Goal: Check status

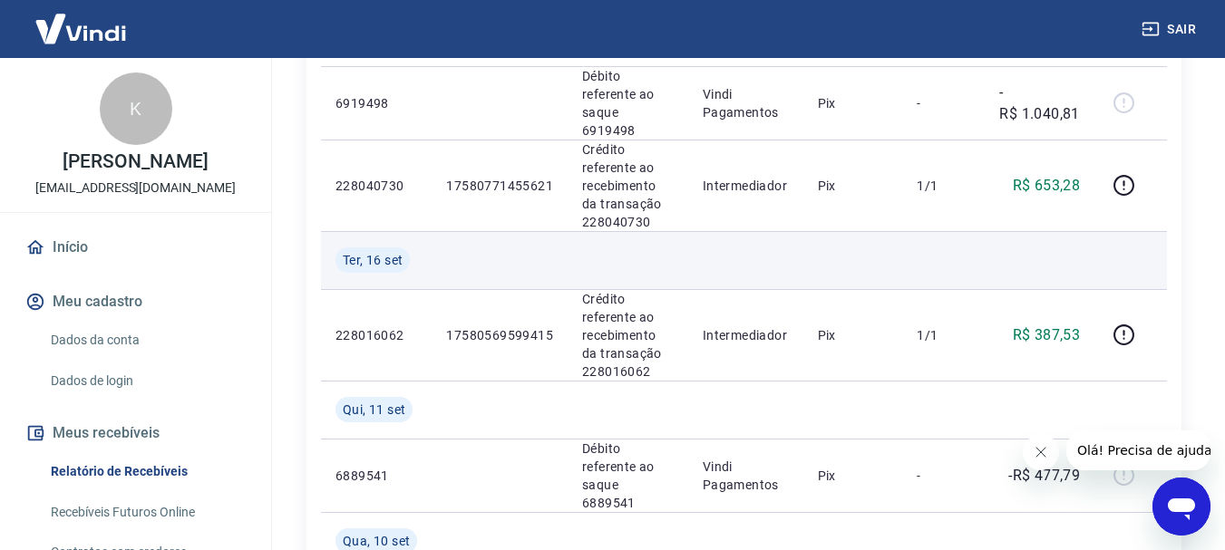
scroll to position [272, 0]
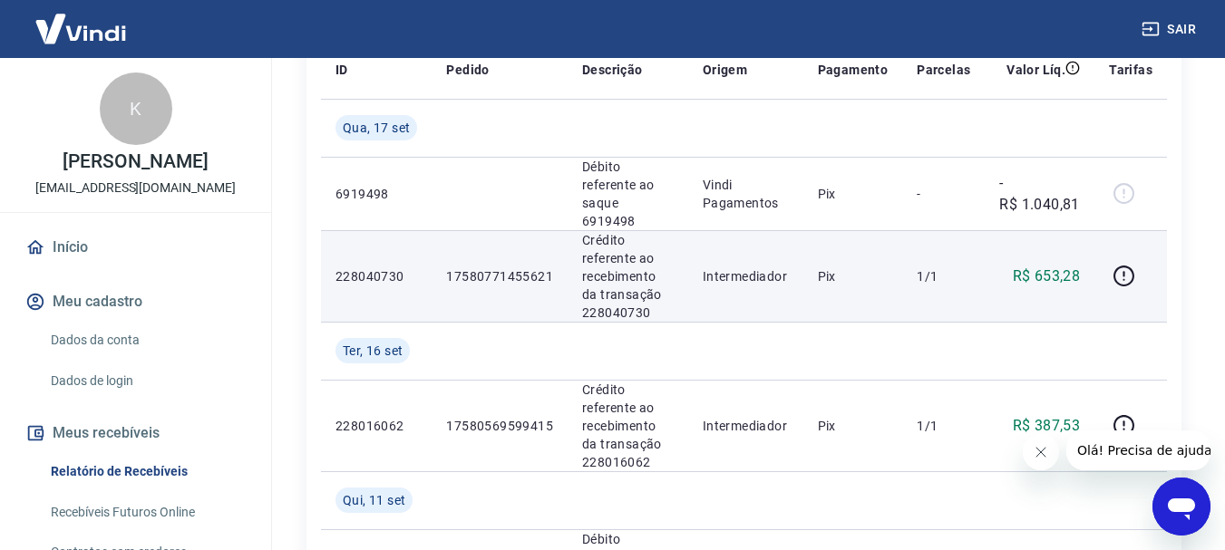
click at [376, 267] on p "228040730" at bounding box center [376, 276] width 82 height 18
copy p "228040730"
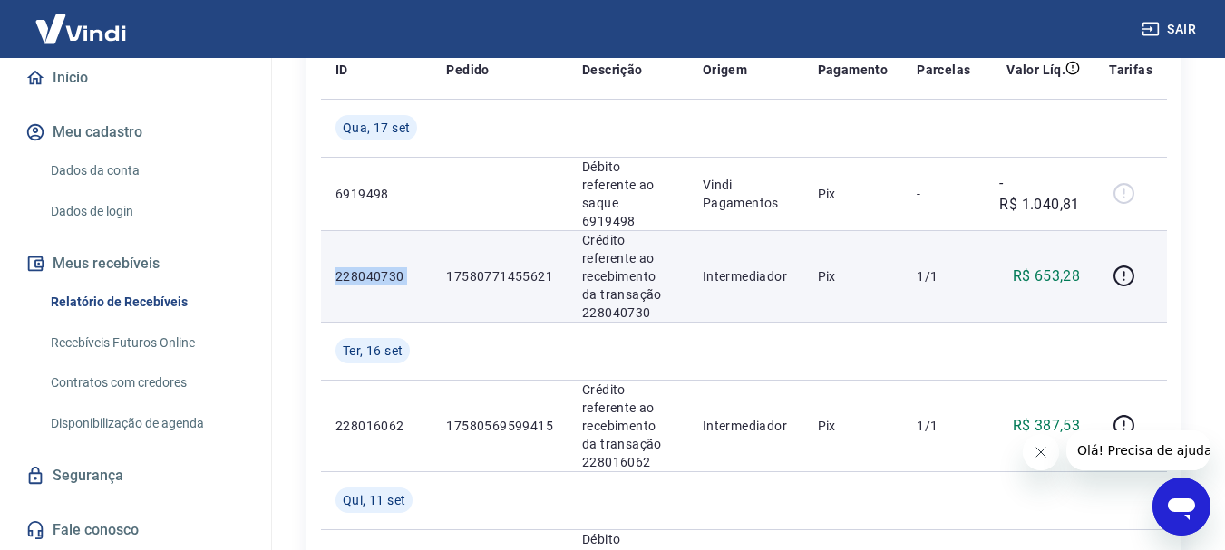
scroll to position [0, 0]
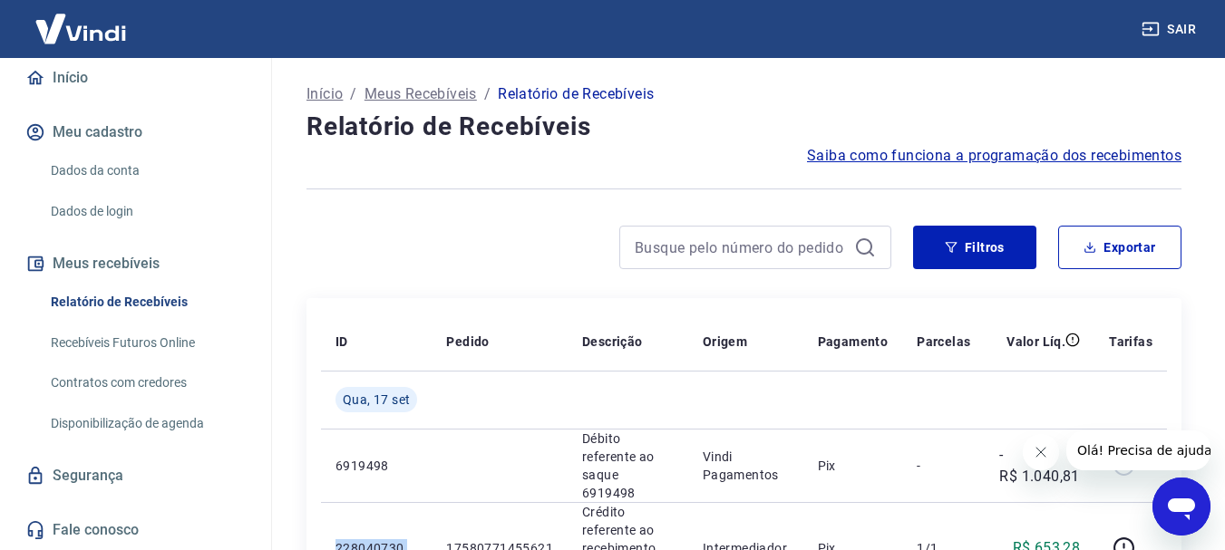
click at [332, 92] on p "Início" at bounding box center [324, 94] width 36 height 22
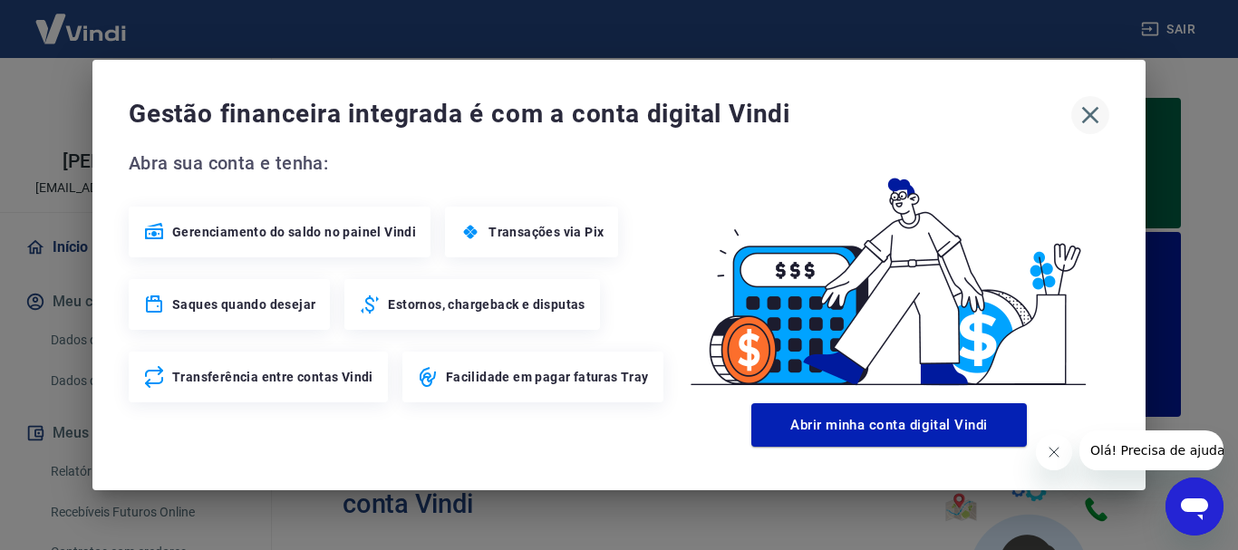
click at [1098, 117] on icon "button" at bounding box center [1090, 115] width 29 height 29
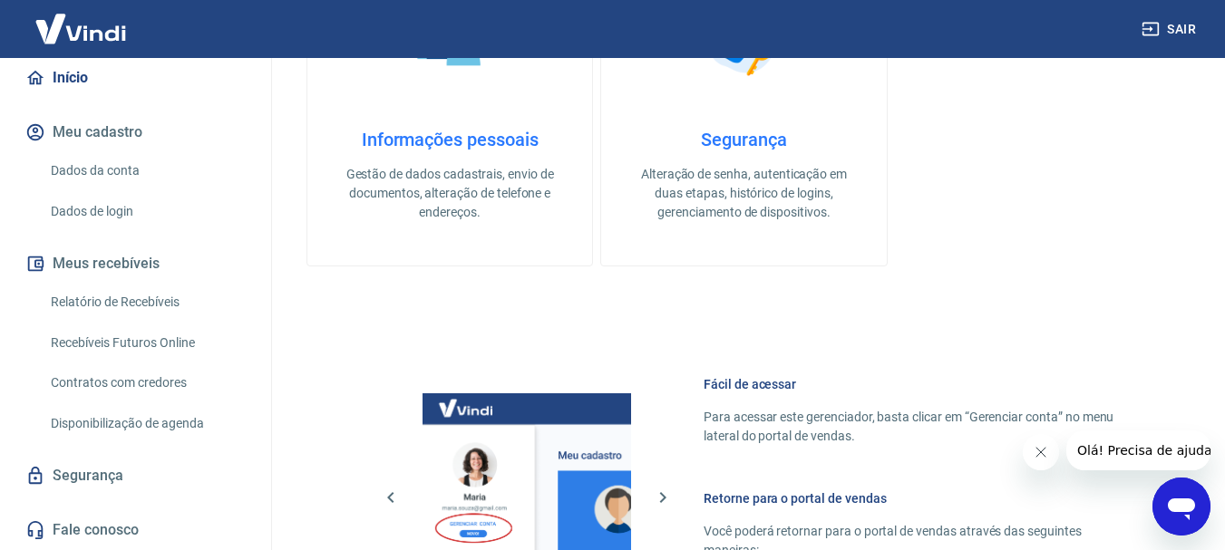
scroll to position [1259, 0]
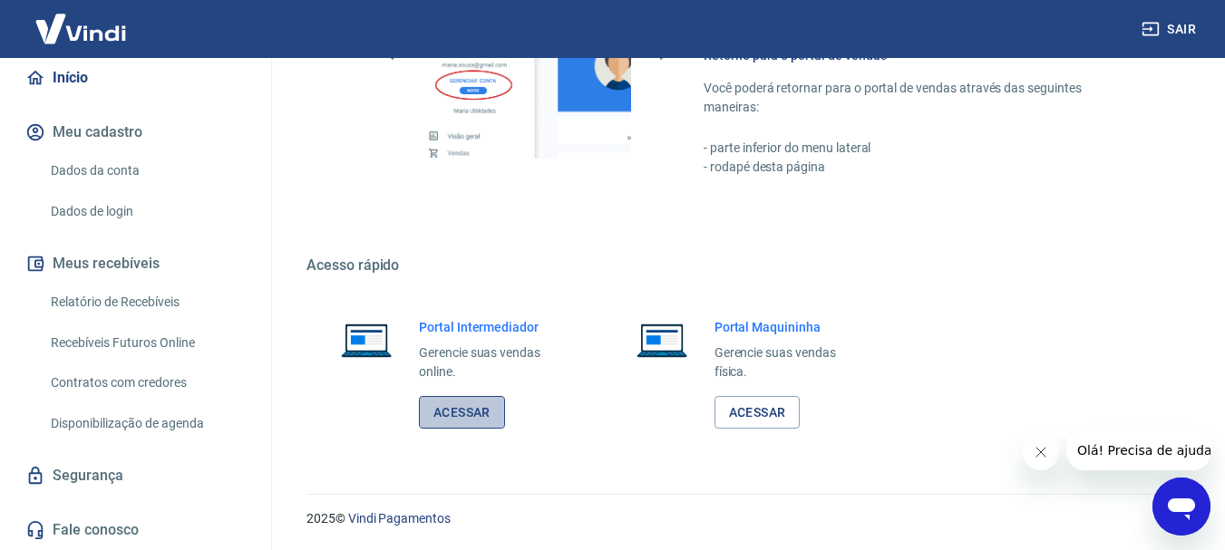
click at [460, 424] on link "Acessar" at bounding box center [462, 413] width 86 height 34
